Goal: Answer question/provide support

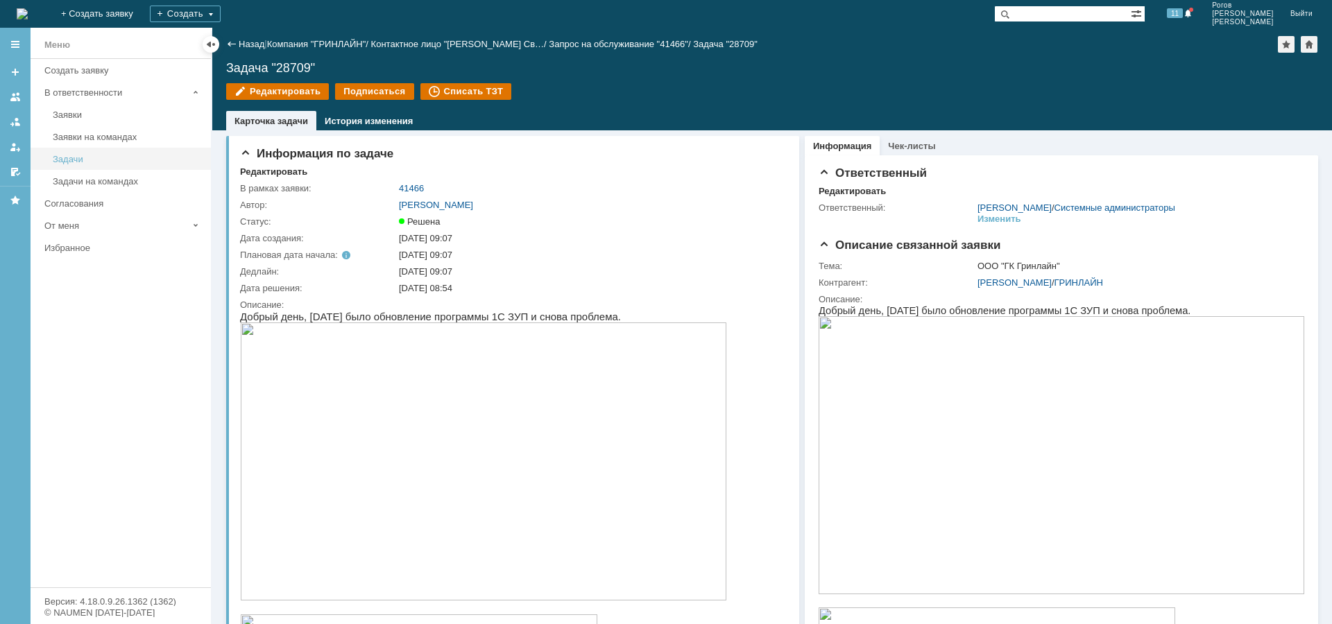
click at [74, 162] on div "Задачи" at bounding box center [128, 159] width 150 height 10
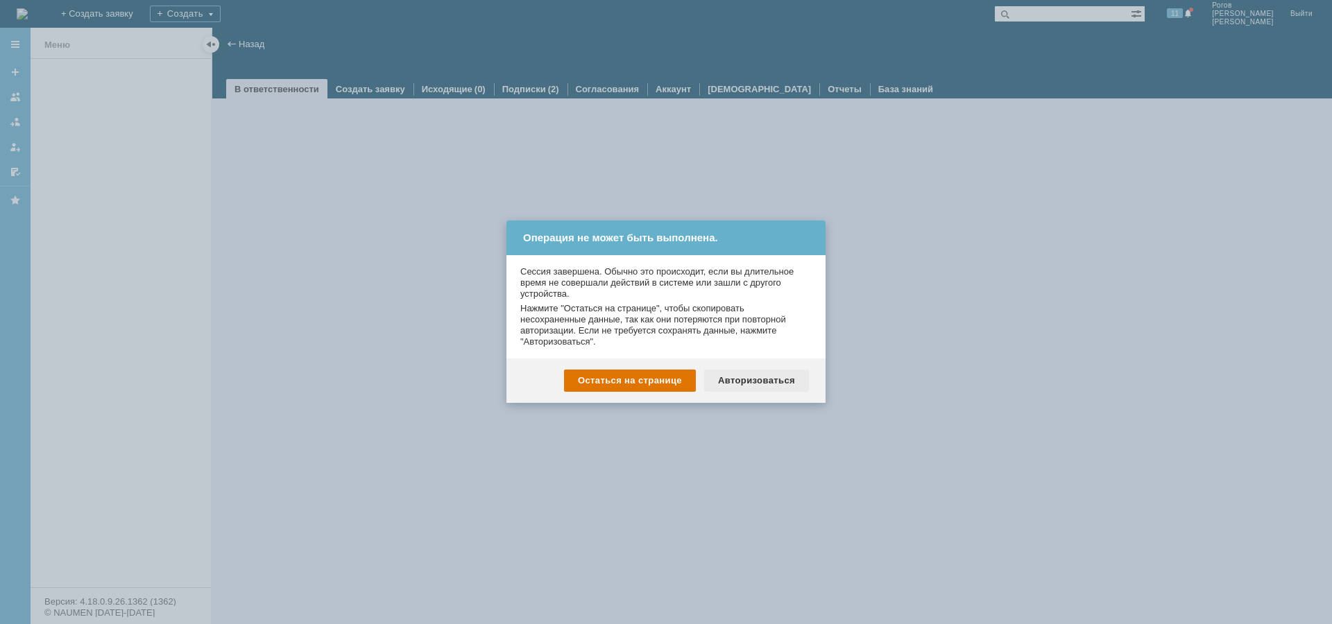
click at [734, 381] on div "Авторизоваться" at bounding box center [756, 381] width 105 height 22
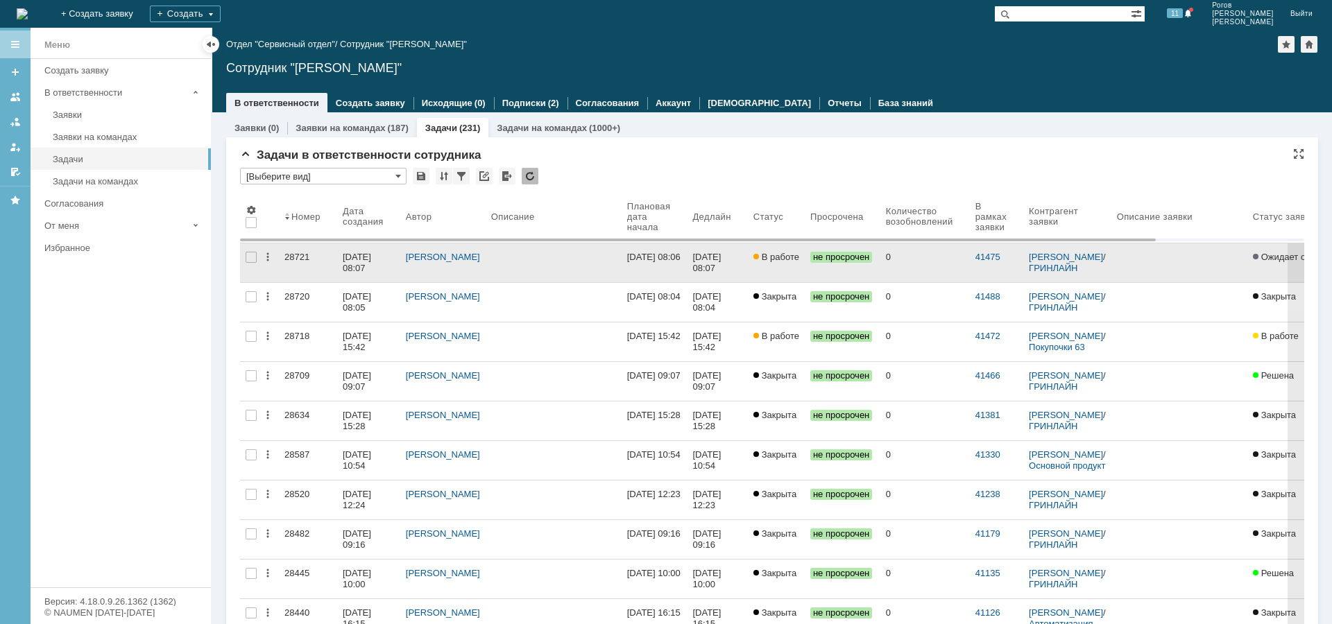
click at [283, 256] on link "28721" at bounding box center [308, 262] width 58 height 39
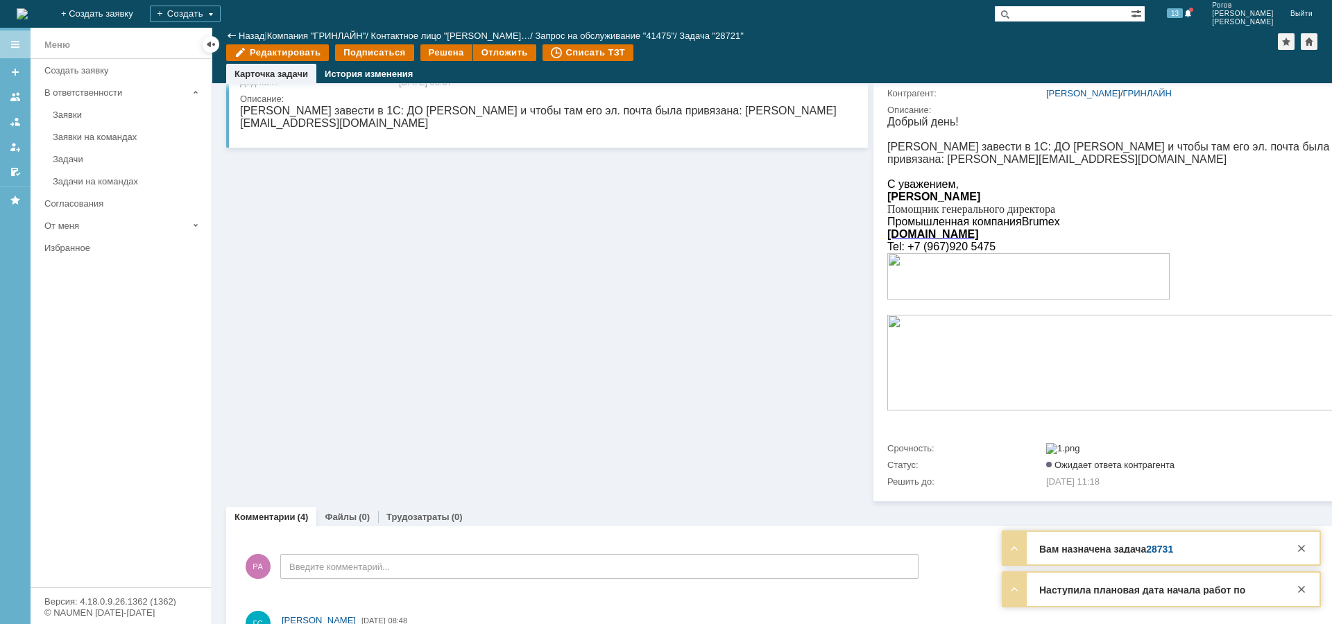
scroll to position [69, 0]
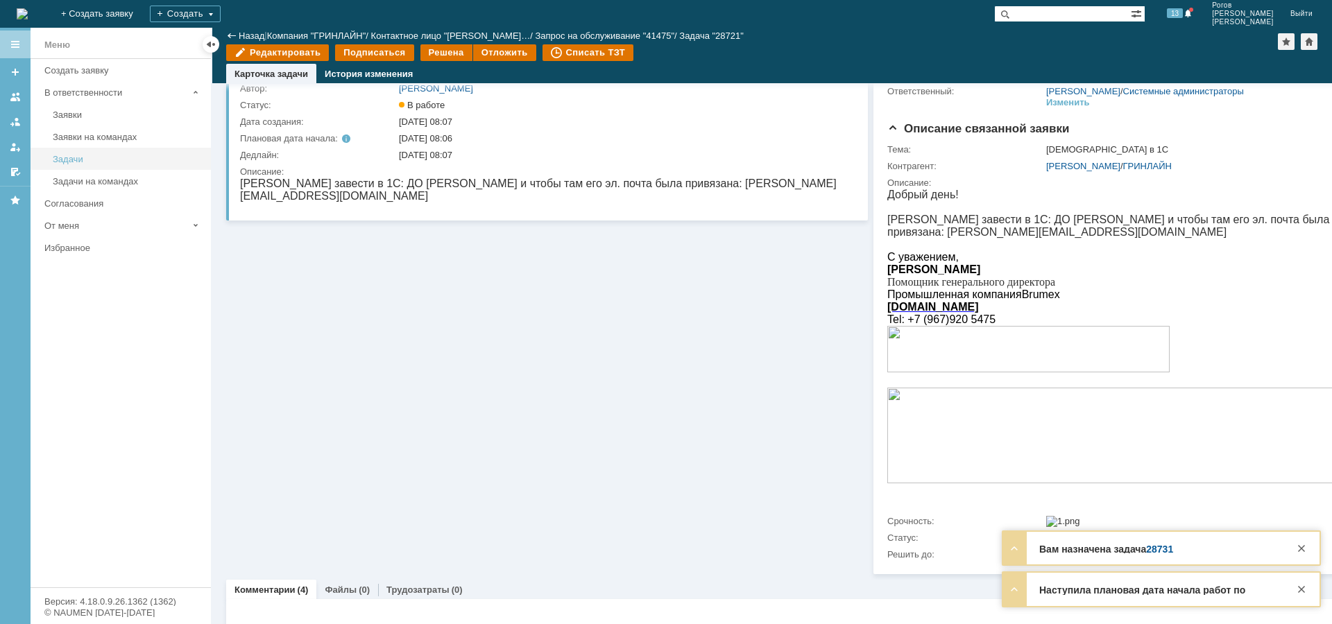
click at [62, 157] on div "Задачи" at bounding box center [128, 159] width 150 height 10
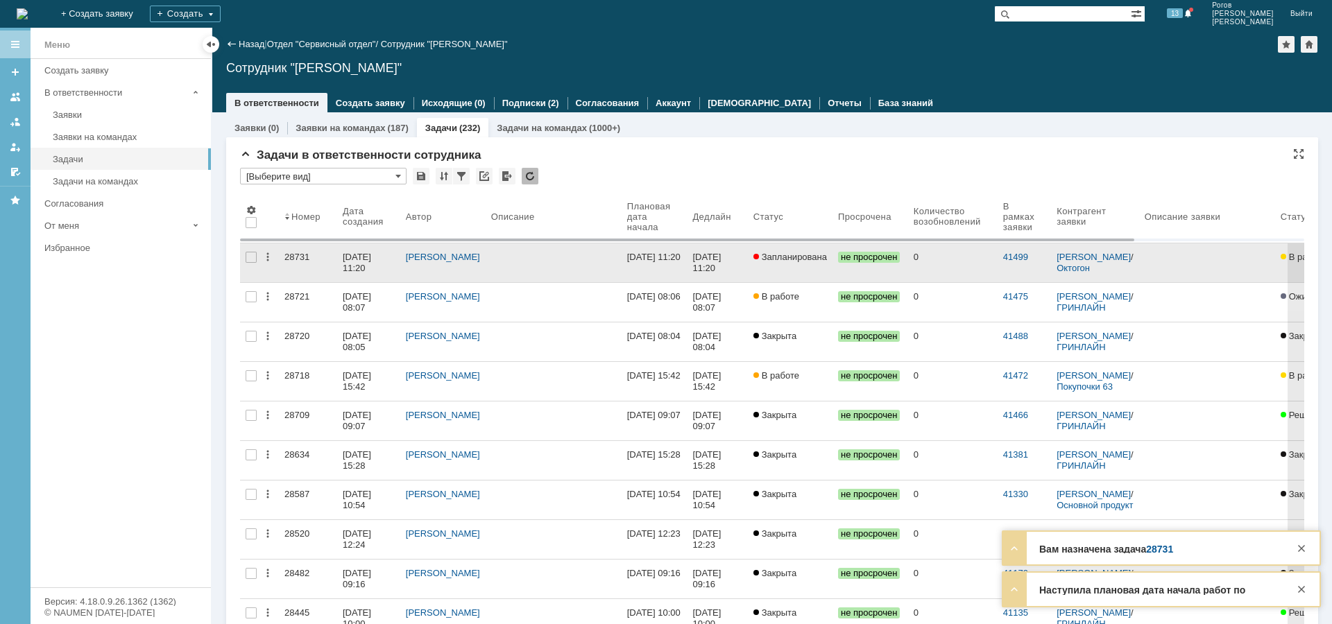
click at [295, 256] on div "28731" at bounding box center [307, 257] width 47 height 11
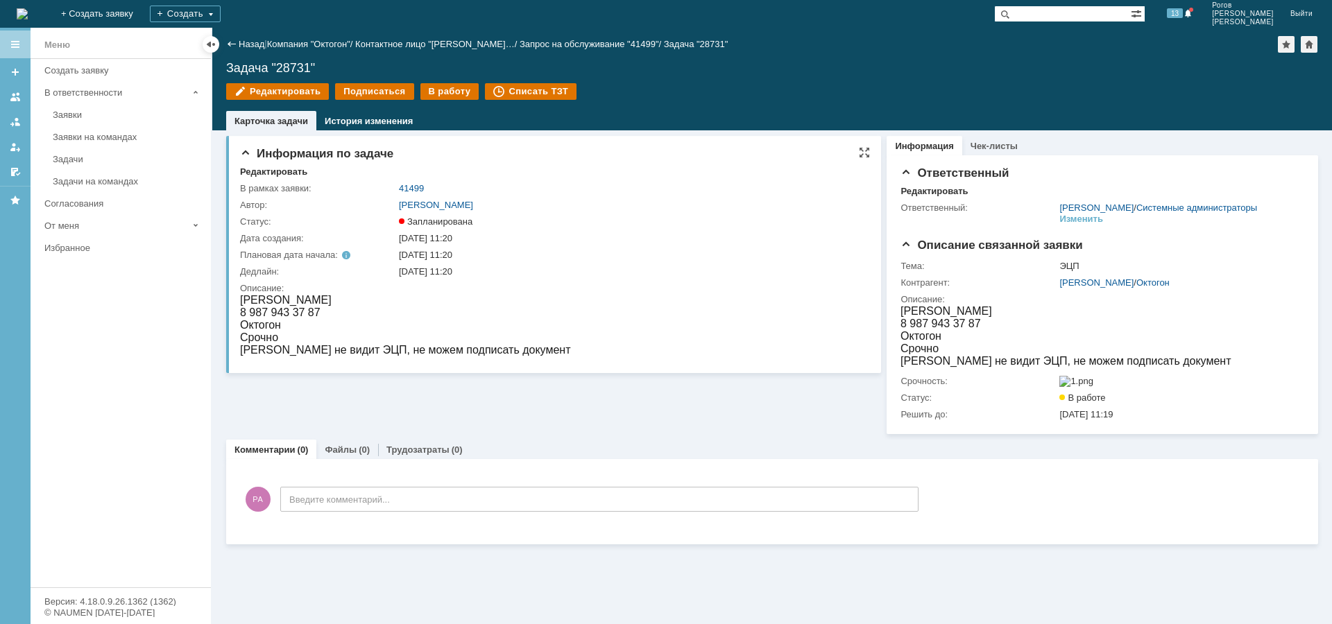
drag, startPoint x: 262, startPoint y: 298, endPoint x: 368, endPoint y: 302, distance: 105.5
click at [379, 298] on div "Шидловская Анастасия" at bounding box center [405, 300] width 330 height 12
drag, startPoint x: 259, startPoint y: 345, endPoint x: 488, endPoint y: 357, distance: 229.9
click at [488, 356] on html "Шидловская Анастасия 8 987 943 37 87 Октогон Срочно Ноутбук не видит ЭЦП, не мо…" at bounding box center [551, 325] width 623 height 62
click at [343, 346] on div "Ноутбук не видит ЭЦП, не можем подписать документ" at bounding box center [405, 350] width 330 height 12
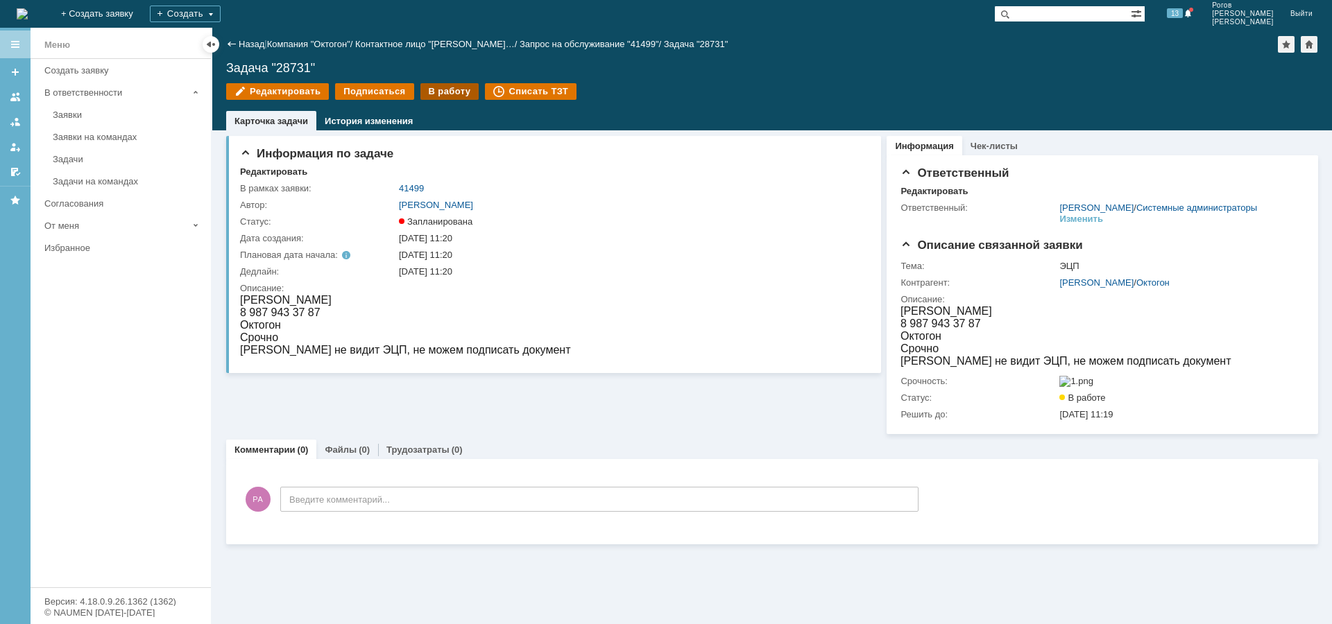
click at [445, 89] on div "В работу" at bounding box center [449, 91] width 59 height 17
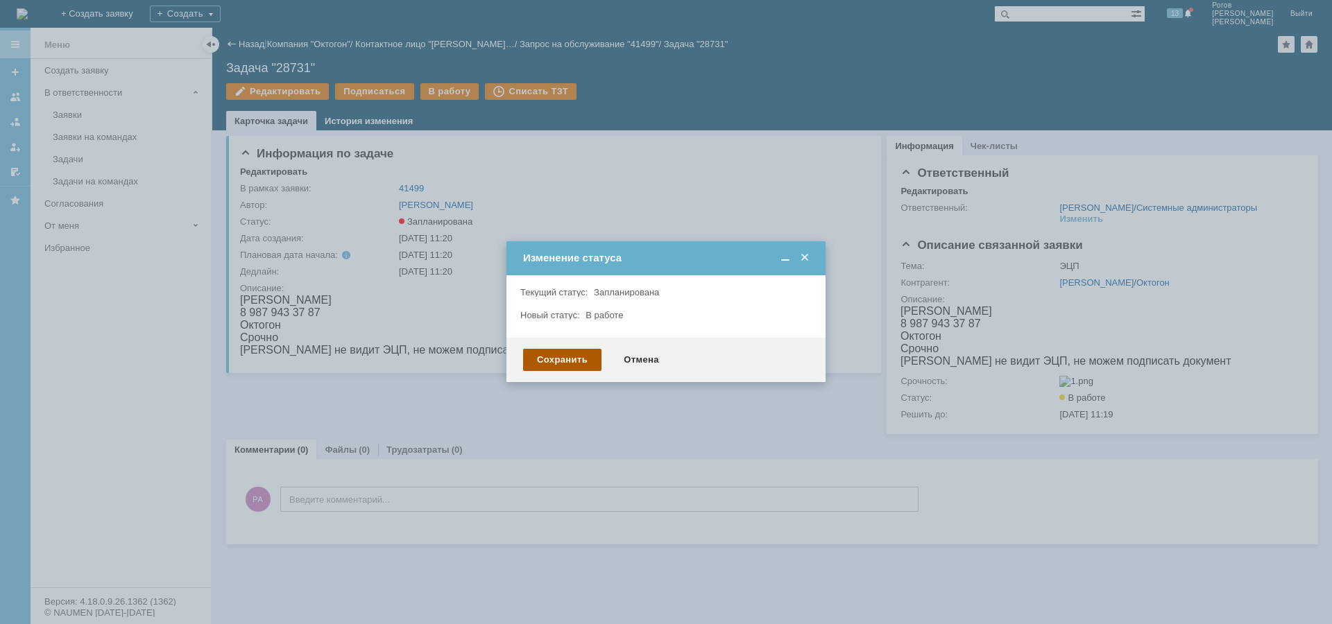
click at [545, 356] on div "Сохранить" at bounding box center [562, 360] width 78 height 22
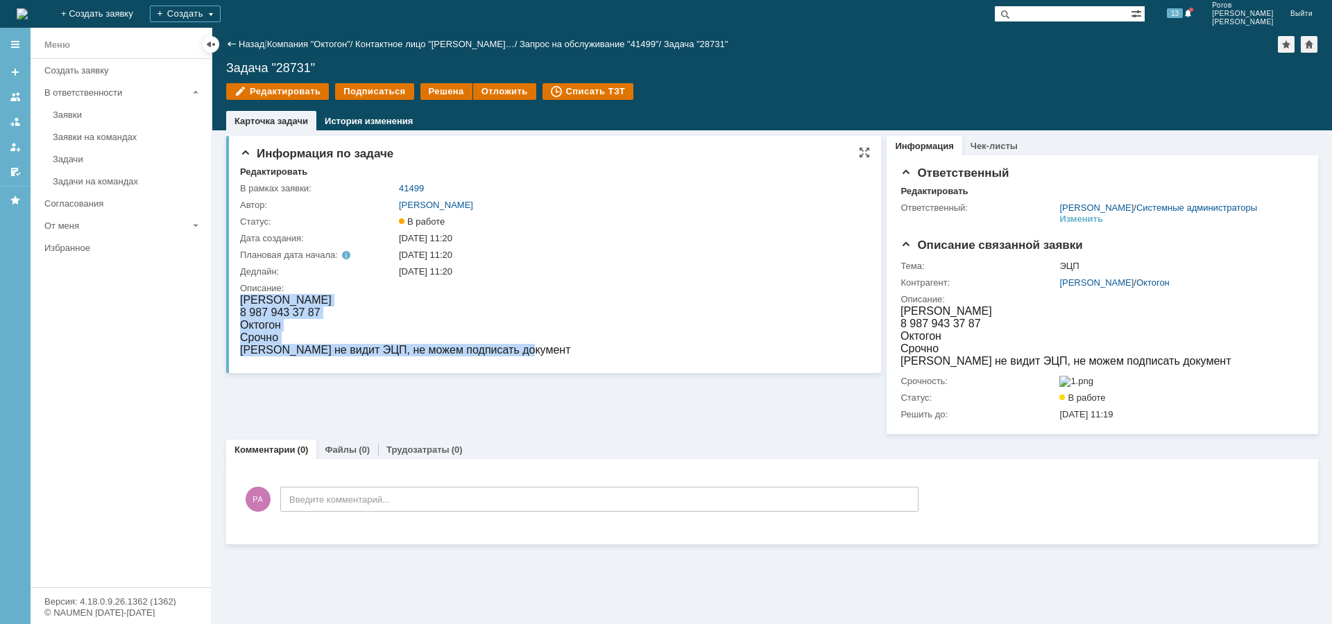
drag, startPoint x: 535, startPoint y: 348, endPoint x: 239, endPoint y: 354, distance: 296.2
click at [240, 354] on html "Шидловская Анастасия 8 987 943 37 87 Октогон Срочно Ноутбук не видит ЭЦП, не мо…" at bounding box center [551, 325] width 623 height 62
click at [293, 349] on div "Ноутбук не видит ЭЦП, не можем подписать документ" at bounding box center [405, 350] width 330 height 12
click at [406, 460] on div "Трудозатраты (0)" at bounding box center [424, 450] width 93 height 20
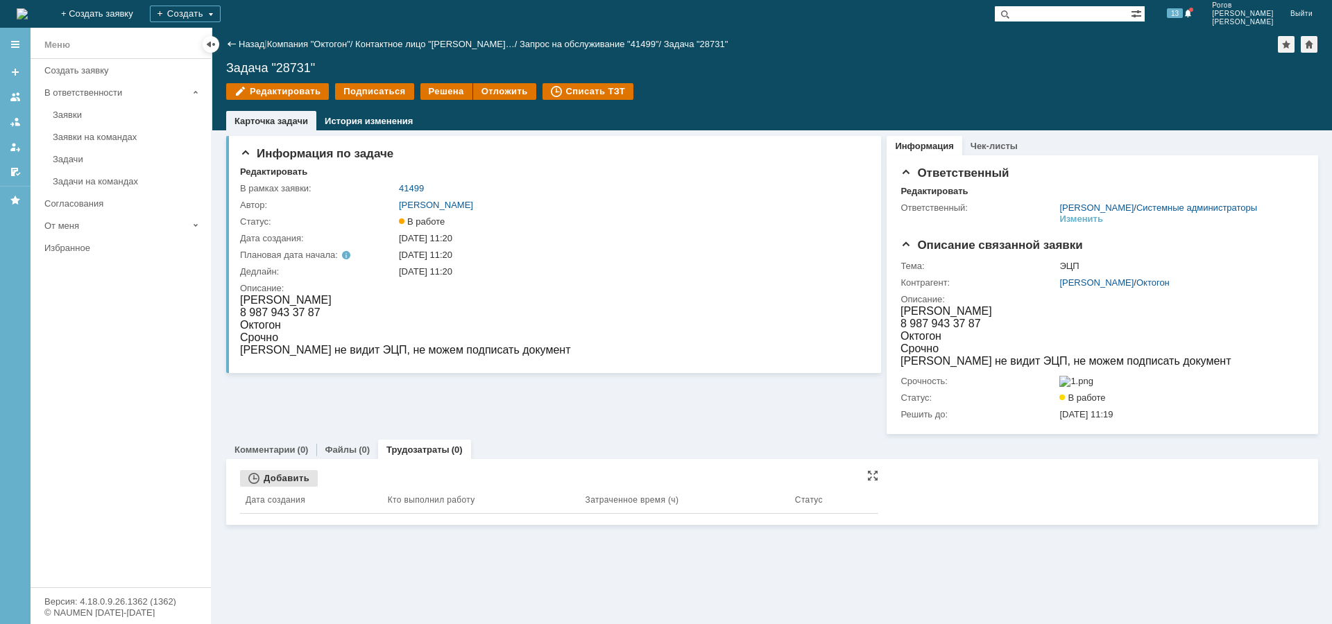
click at [290, 487] on div "Добавить" at bounding box center [279, 478] width 78 height 17
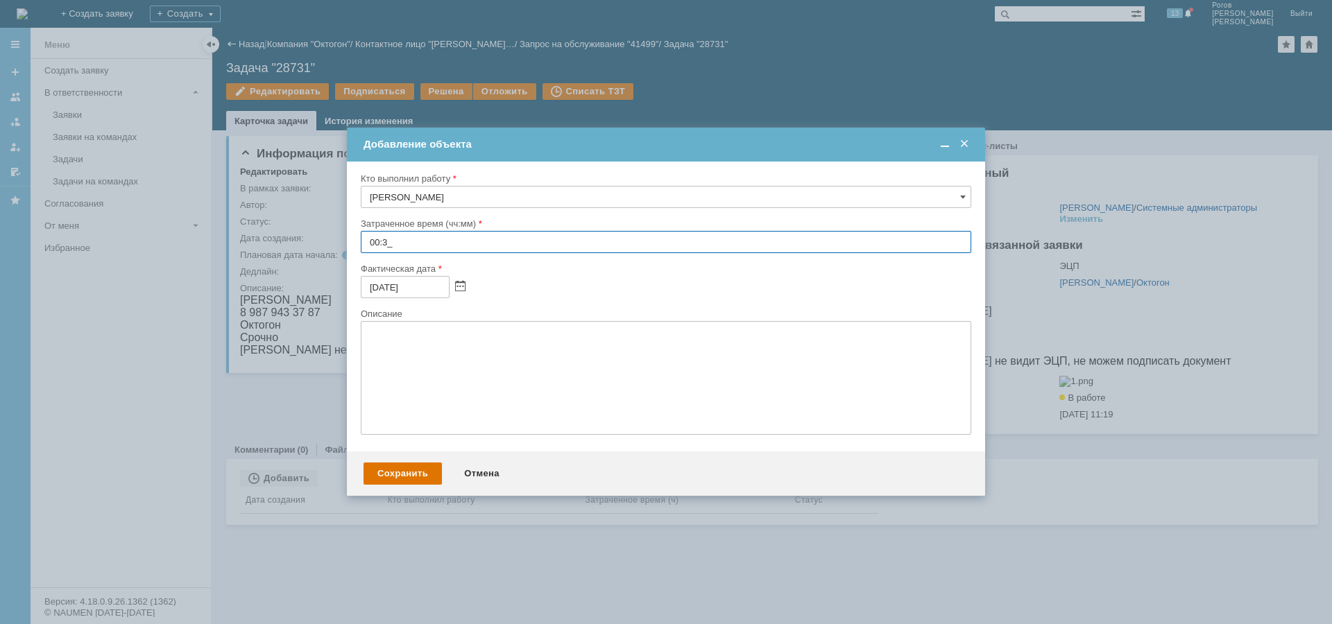
type input "00:30"
click at [404, 472] on div "Сохранить" at bounding box center [402, 474] width 78 height 22
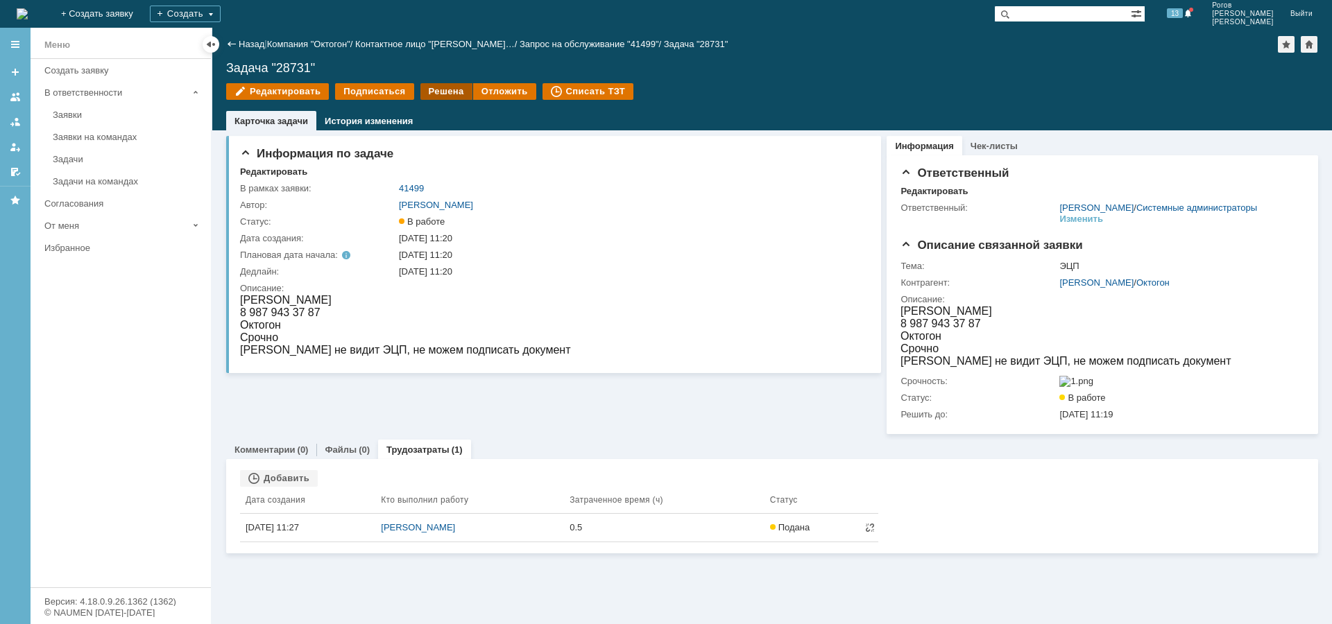
click at [449, 88] on div "Решена" at bounding box center [446, 91] width 52 height 17
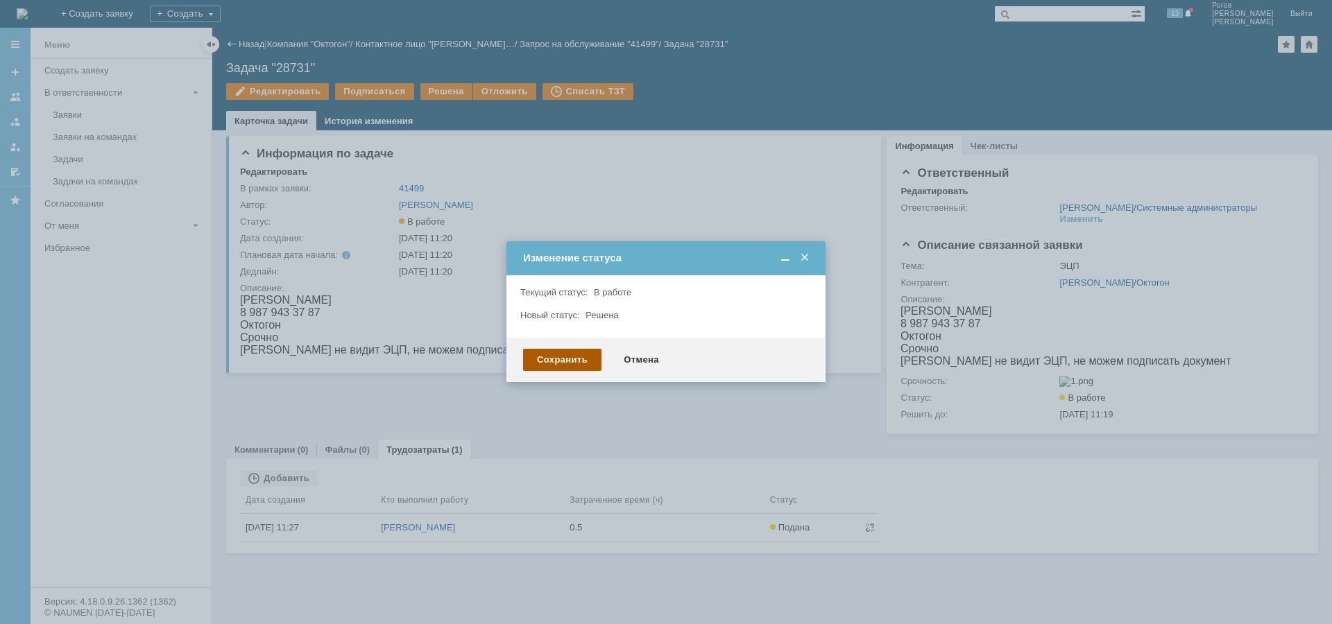
click at [563, 359] on div "Сохранить" at bounding box center [562, 360] width 78 height 22
